Goal: Task Accomplishment & Management: Manage account settings

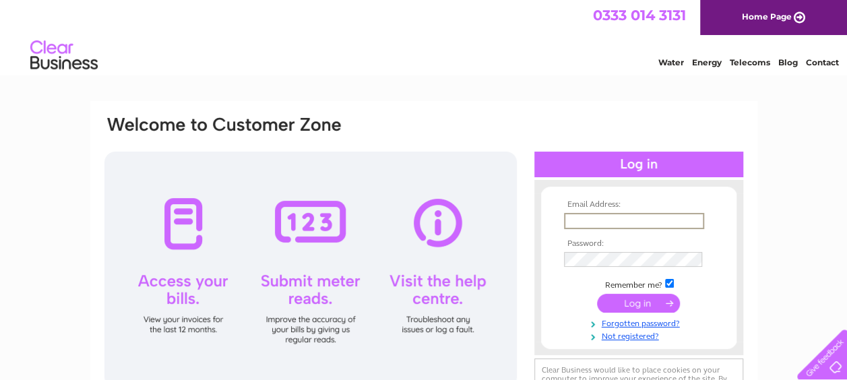
click at [589, 220] on input "text" at bounding box center [634, 221] width 140 height 16
type input "[PERSON_NAME][EMAIL_ADDRESS][PERSON_NAME][DOMAIN_NAME]"
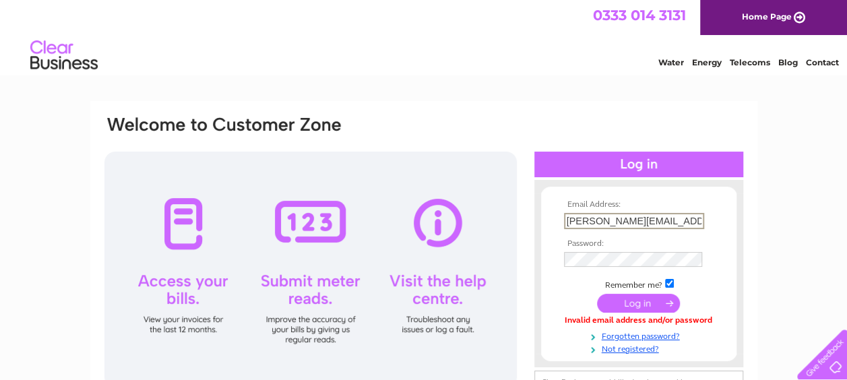
click at [590, 224] on input "[PERSON_NAME][EMAIL_ADDRESS][PERSON_NAME][DOMAIN_NAME]" at bounding box center [634, 221] width 140 height 16
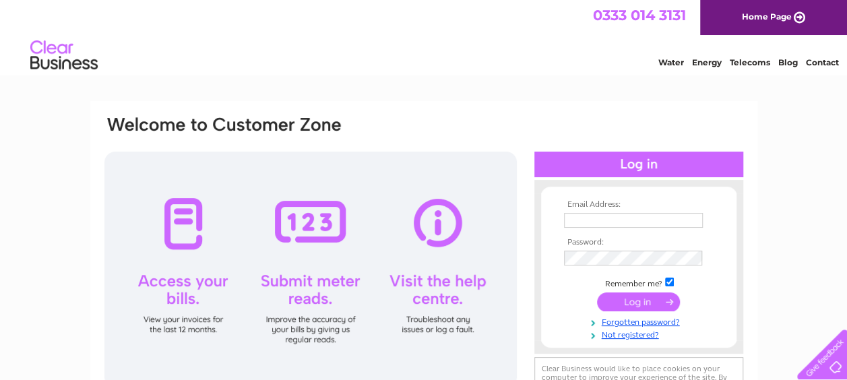
click at [598, 217] on input "text" at bounding box center [633, 220] width 139 height 15
type input "john.lightbody@rabbies.com"
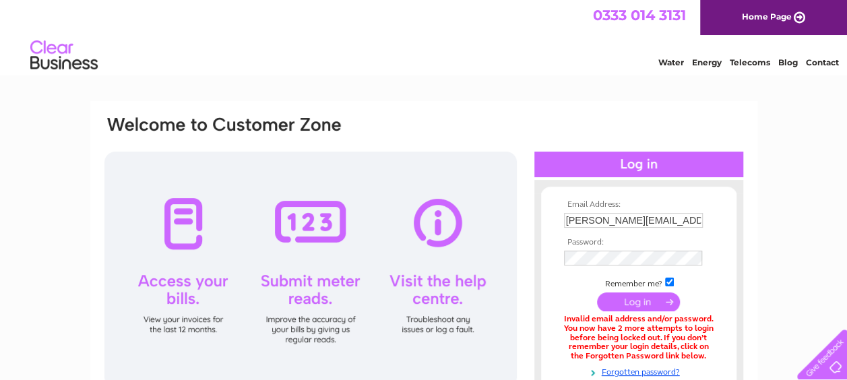
click at [583, 220] on input "john.lightbody@rabbies.com" at bounding box center [633, 220] width 139 height 15
click at [642, 219] on input "[PERSON_NAME][EMAIL_ADDRESS][PERSON_NAME][DOMAIN_NAME]" at bounding box center [634, 221] width 140 height 16
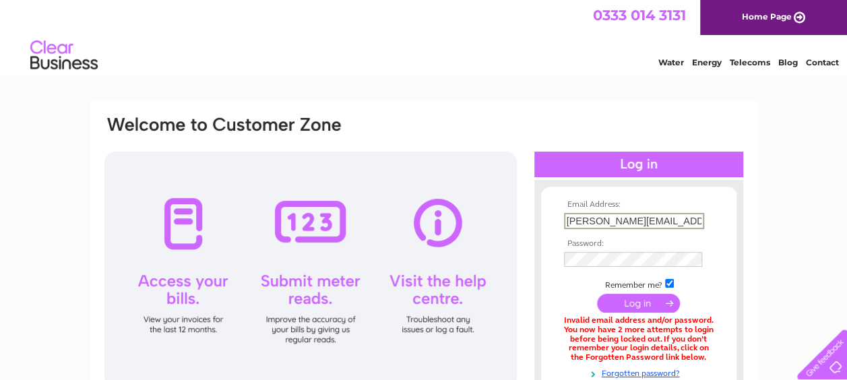
click at [642, 219] on input "[PERSON_NAME][EMAIL_ADDRESS][PERSON_NAME][DOMAIN_NAME]" at bounding box center [634, 221] width 140 height 16
click at [601, 125] on div "Email Address: Password:" at bounding box center [423, 292] width 641 height 356
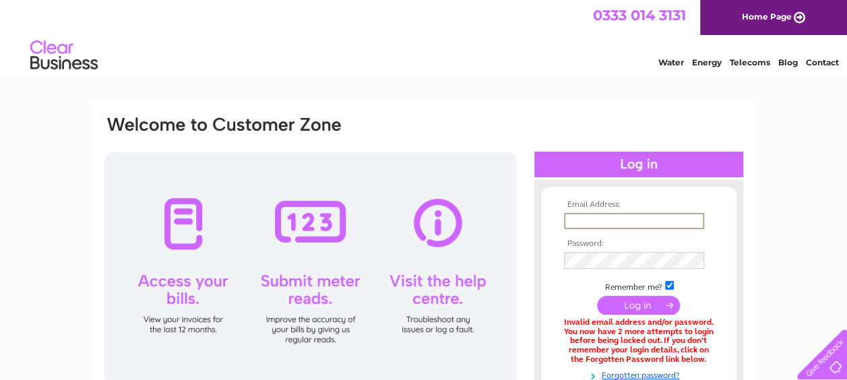
click at [591, 224] on input "text" at bounding box center [634, 221] width 140 height 16
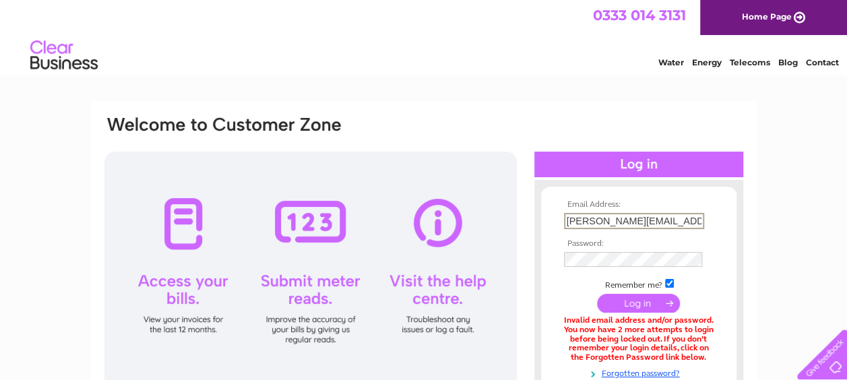
type input "john.lightbody@rabbies.com"
click at [597, 294] on input "submit" at bounding box center [638, 303] width 83 height 19
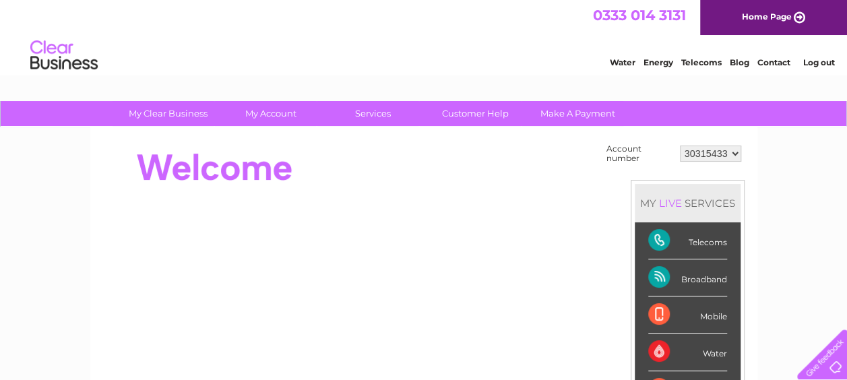
click at [708, 273] on div "Broadband" at bounding box center [687, 277] width 79 height 37
click at [473, 114] on link "Customer Help" at bounding box center [475, 113] width 111 height 25
